Goal: Book appointment/travel/reservation

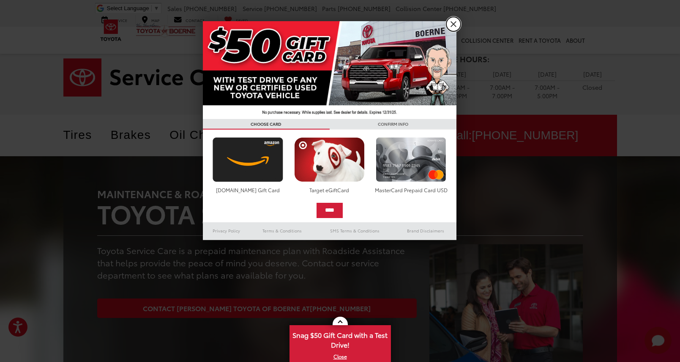
click at [454, 22] on link "X" at bounding box center [454, 24] width 14 height 14
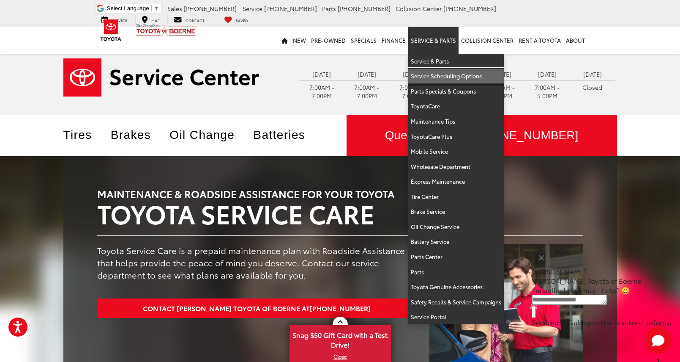
click at [443, 77] on link "Service Scheduling Options" at bounding box center [456, 76] width 96 height 15
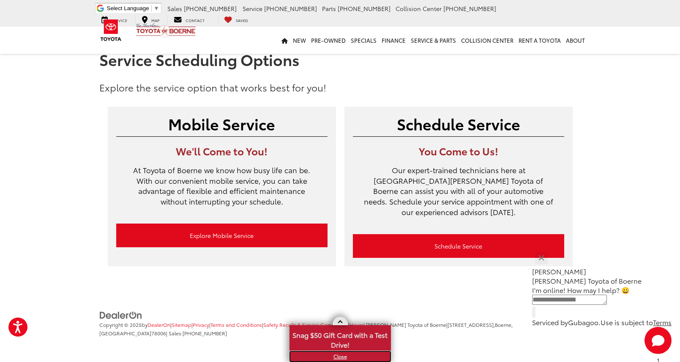
click at [344, 357] on link "X" at bounding box center [341, 355] width 100 height 9
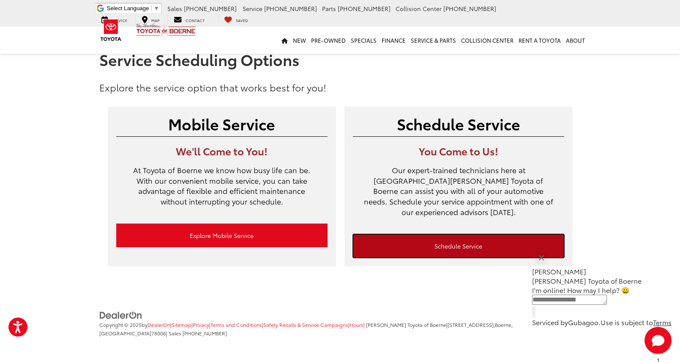
click at [460, 234] on link "Schedule Service" at bounding box center [458, 246] width 211 height 24
